Goal: Transaction & Acquisition: Purchase product/service

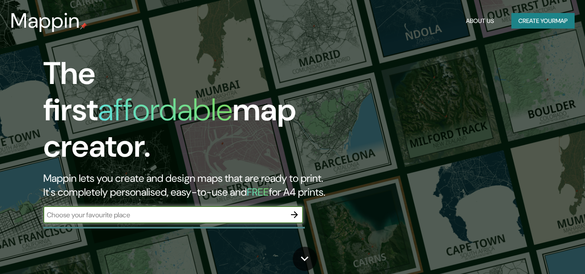
click at [95, 210] on input "text" at bounding box center [164, 215] width 242 height 10
type input "tara"
click at [297, 211] on icon "button" at bounding box center [294, 214] width 7 height 7
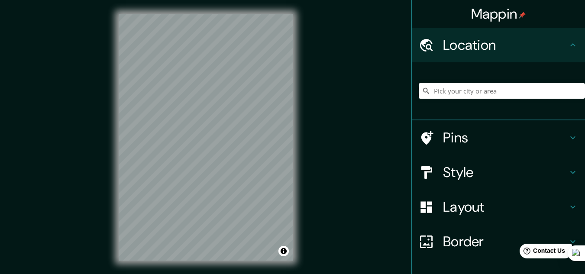
click at [442, 92] on input "Pick your city or area" at bounding box center [502, 91] width 166 height 16
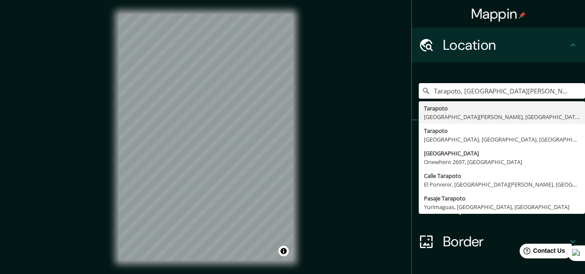
type input "Tarapoto, Departamento de San Martín, Perú"
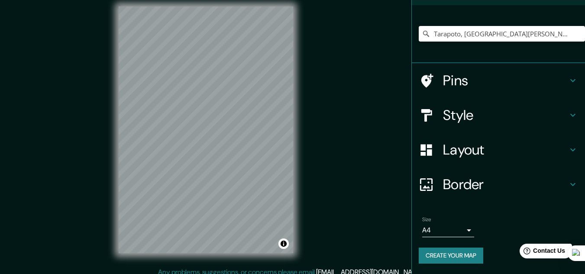
scroll to position [14, 0]
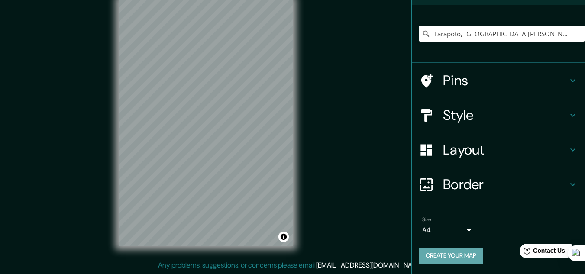
click at [435, 254] on button "Create your map" at bounding box center [451, 256] width 65 height 16
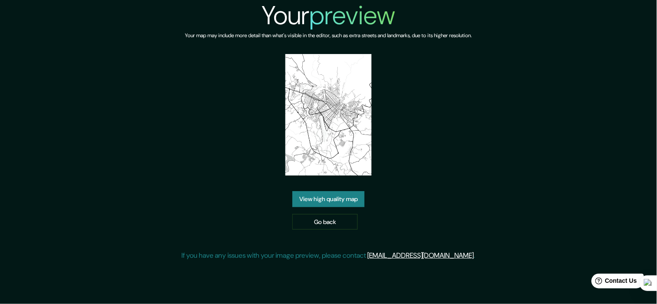
drag, startPoint x: 328, startPoint y: 115, endPoint x: 542, endPoint y: 82, distance: 216.4
click at [542, 82] on div "Your preview Your map may include more detail than what's visible in the editor…" at bounding box center [328, 134] width 657 height 268
